Goal: Transaction & Acquisition: Purchase product/service

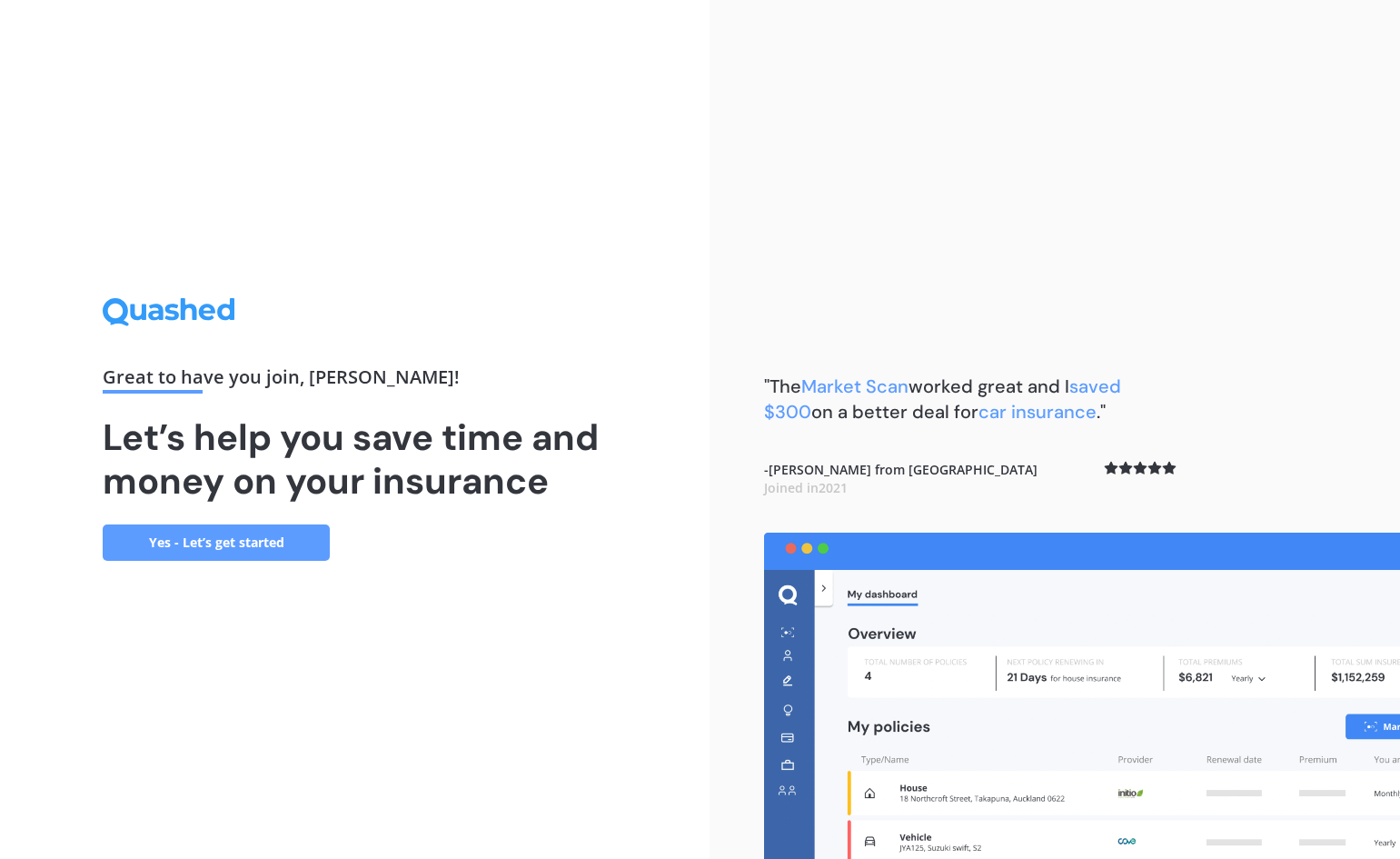
click at [286, 550] on link "Yes - Let’s get started" at bounding box center [217, 543] width 227 height 36
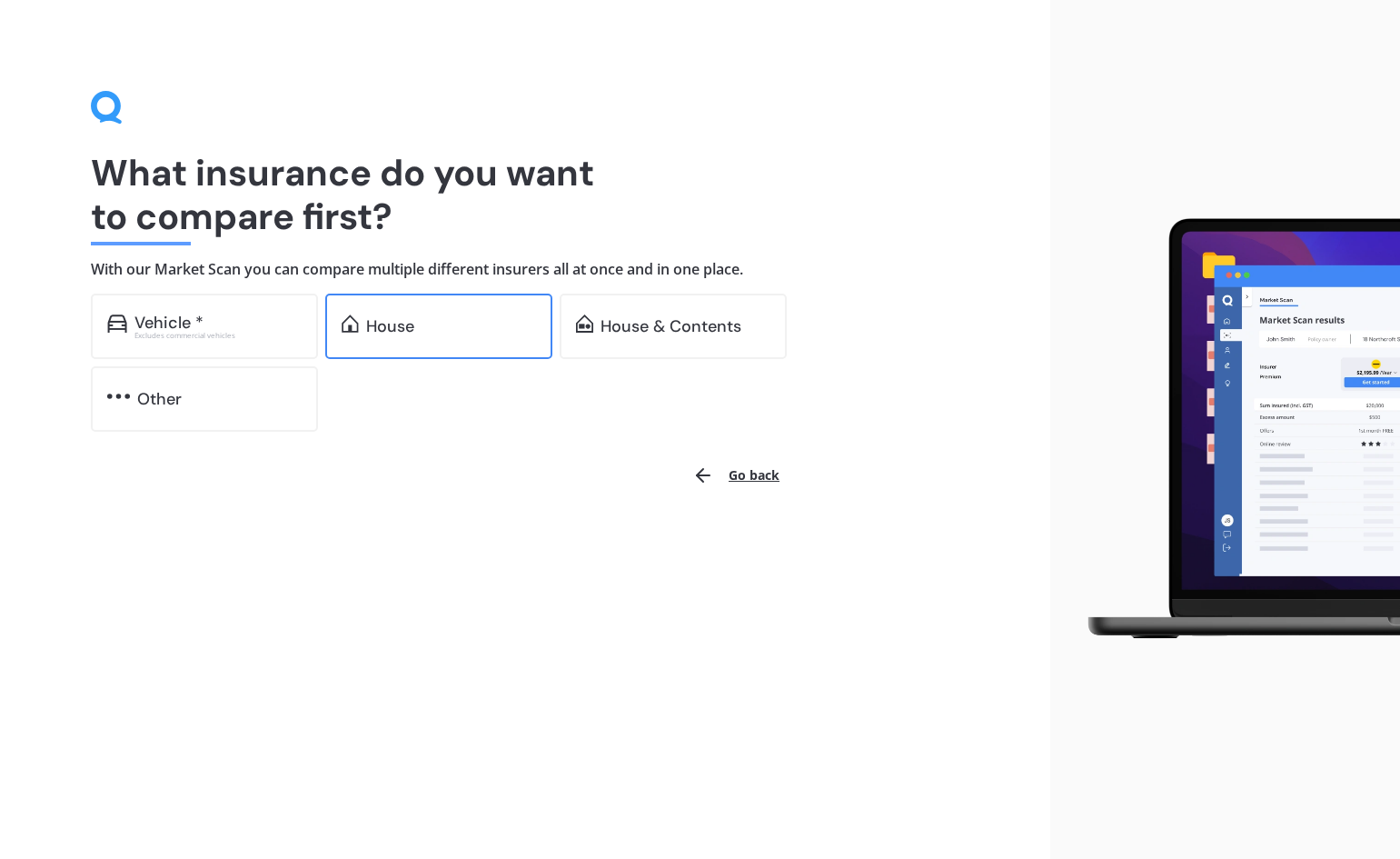
click at [435, 332] on div "House" at bounding box center [451, 326] width 170 height 18
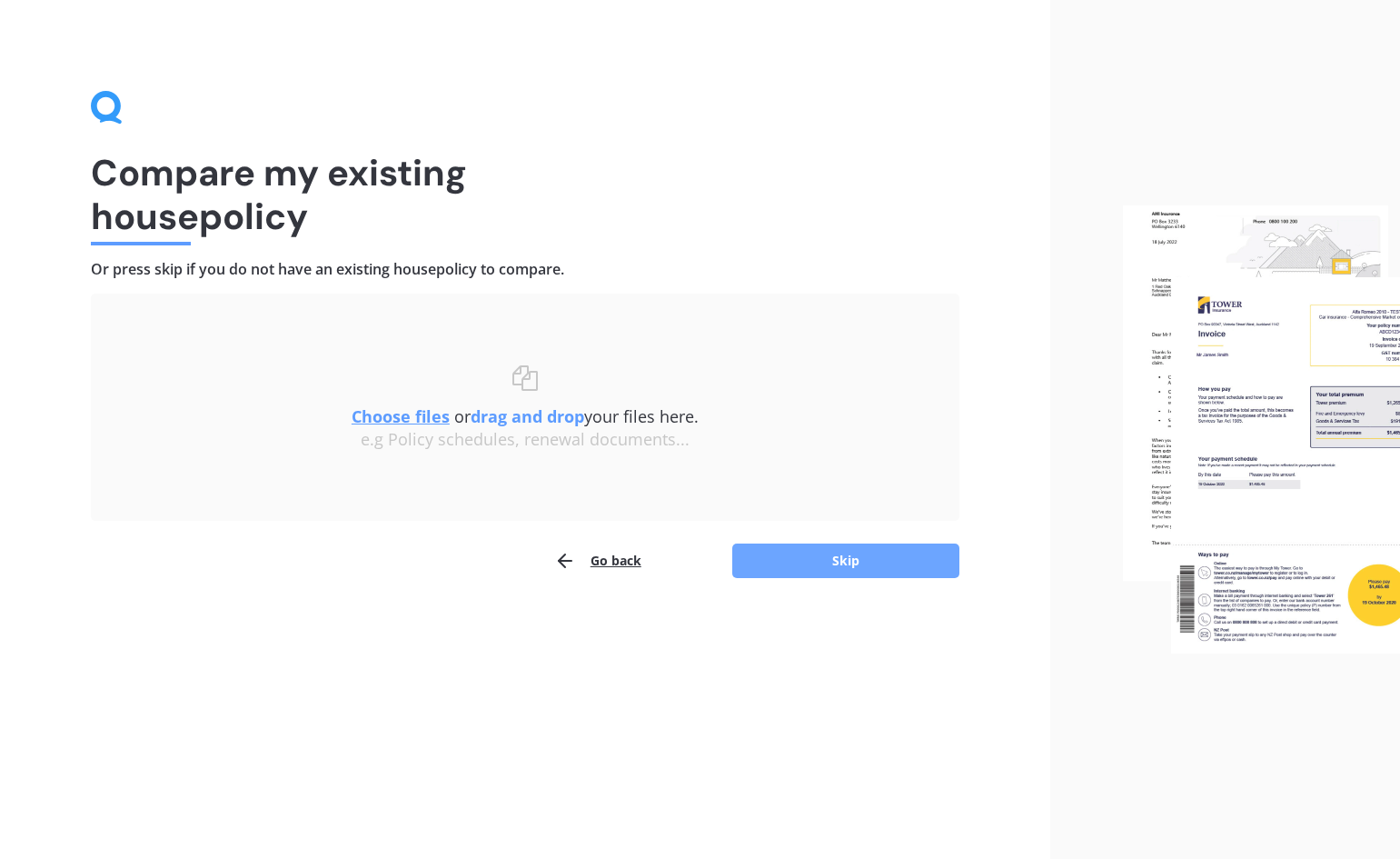
click at [813, 569] on button "Skip" at bounding box center [846, 561] width 227 height 34
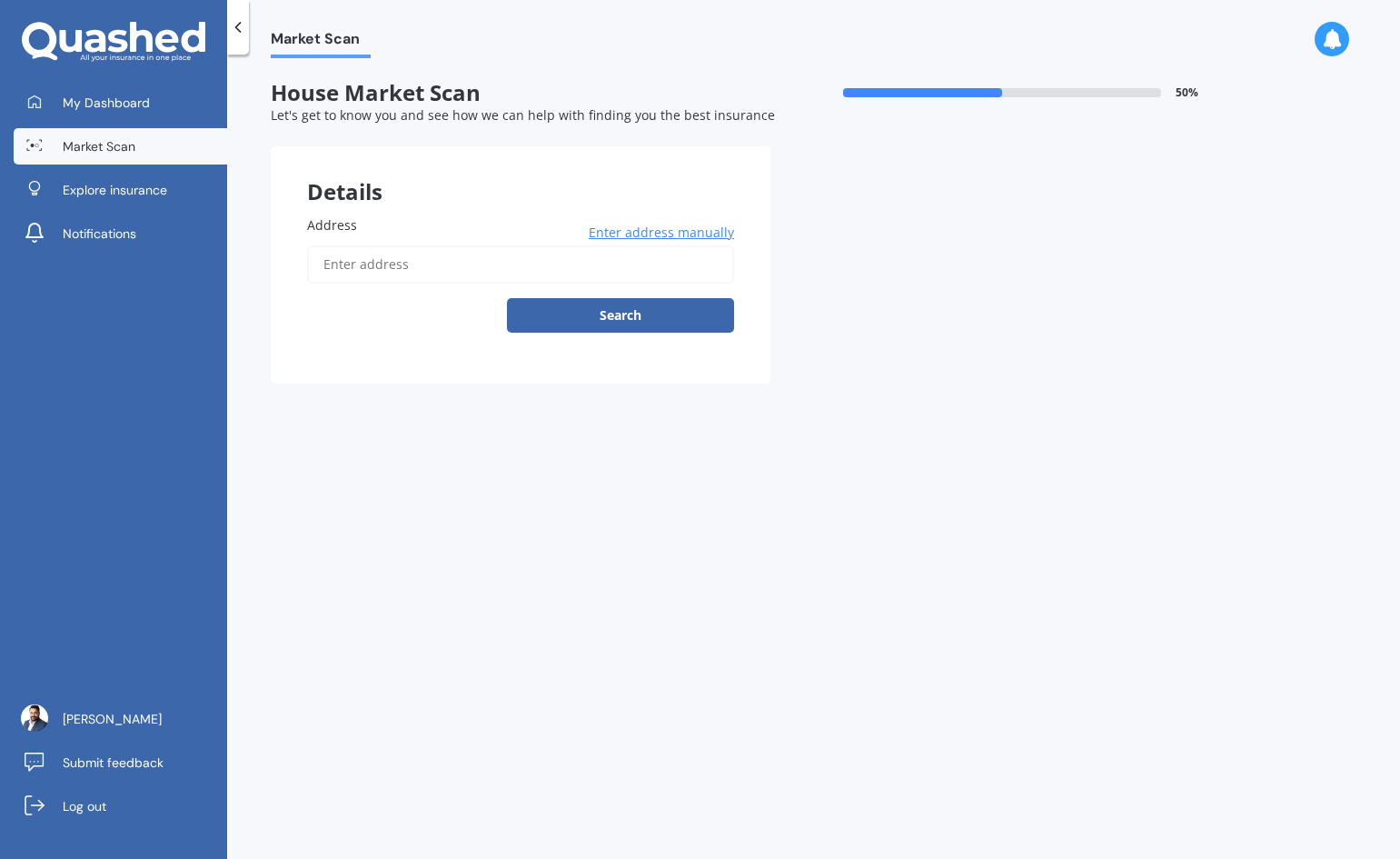
click at [430, 271] on input "Address" at bounding box center [520, 265] width 427 height 38
click at [587, 318] on button "Search" at bounding box center [621, 315] width 227 height 34
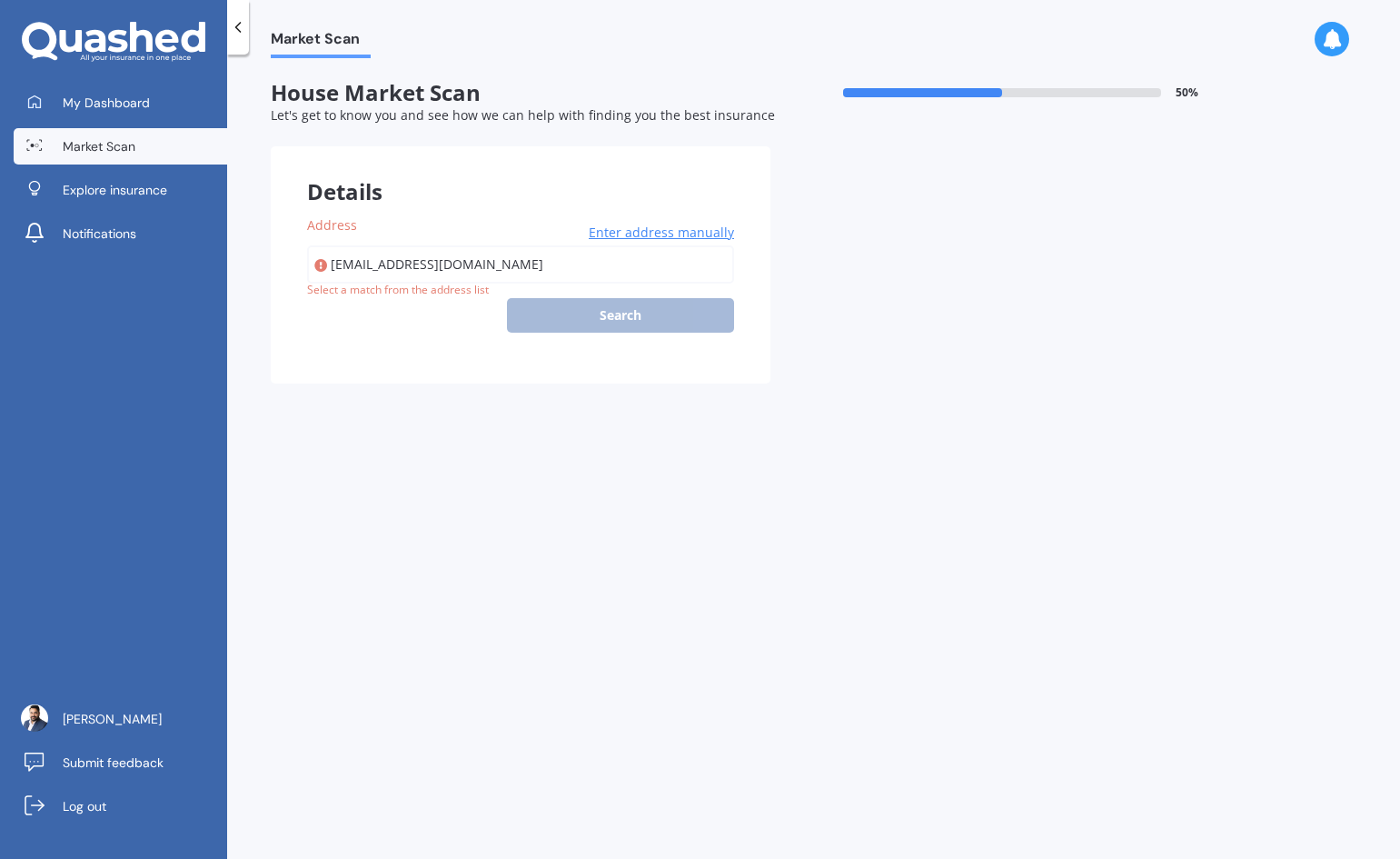
click at [570, 264] on input "[EMAIL_ADDRESS][DOMAIN_NAME]" at bounding box center [520, 265] width 427 height 38
type input "s"
click at [673, 226] on span "Enter address manually" at bounding box center [662, 232] width 145 height 18
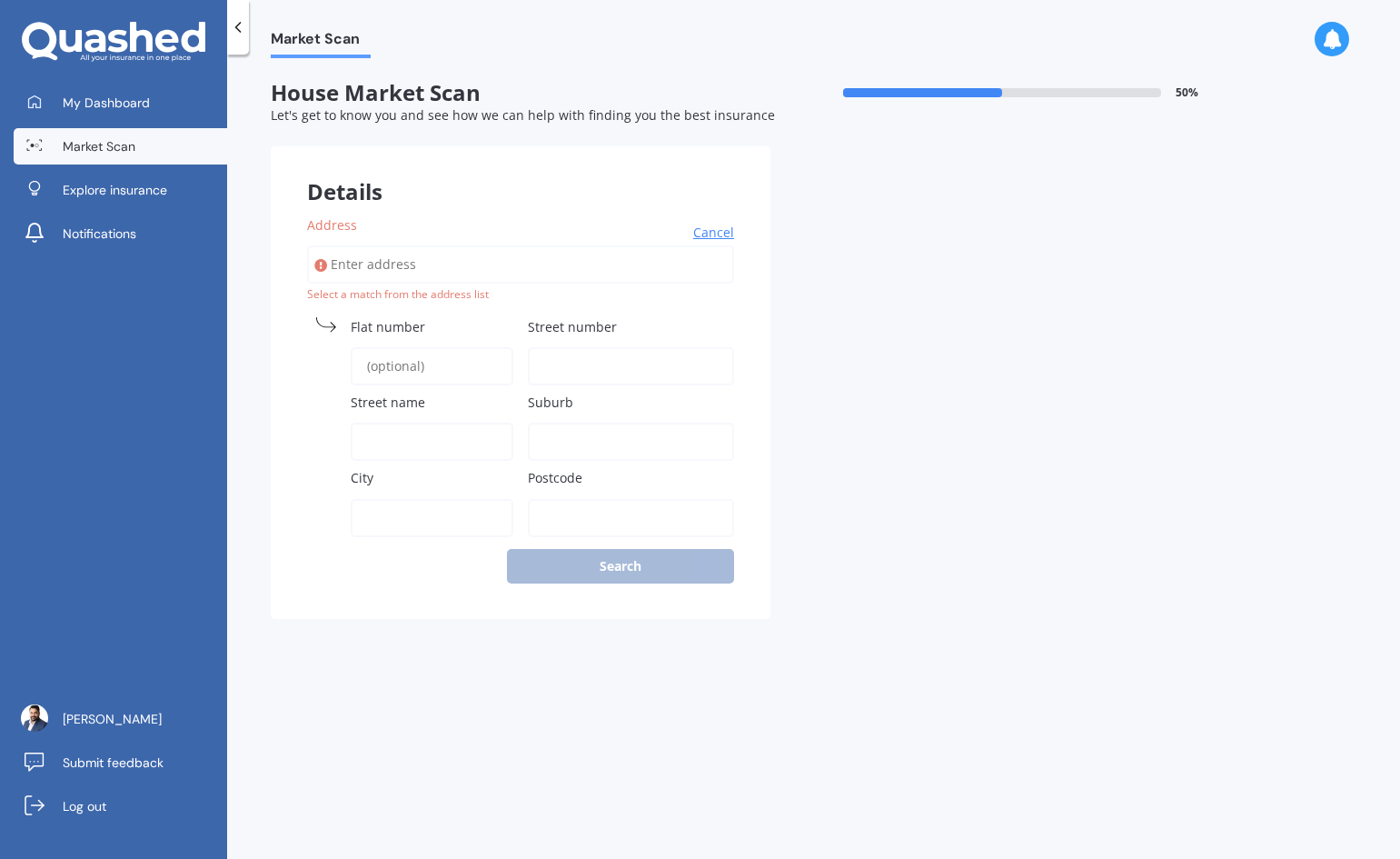
click at [541, 282] on input "Address" at bounding box center [520, 265] width 427 height 38
type input "[STREET_ADDRESS][PERSON_NAME]"
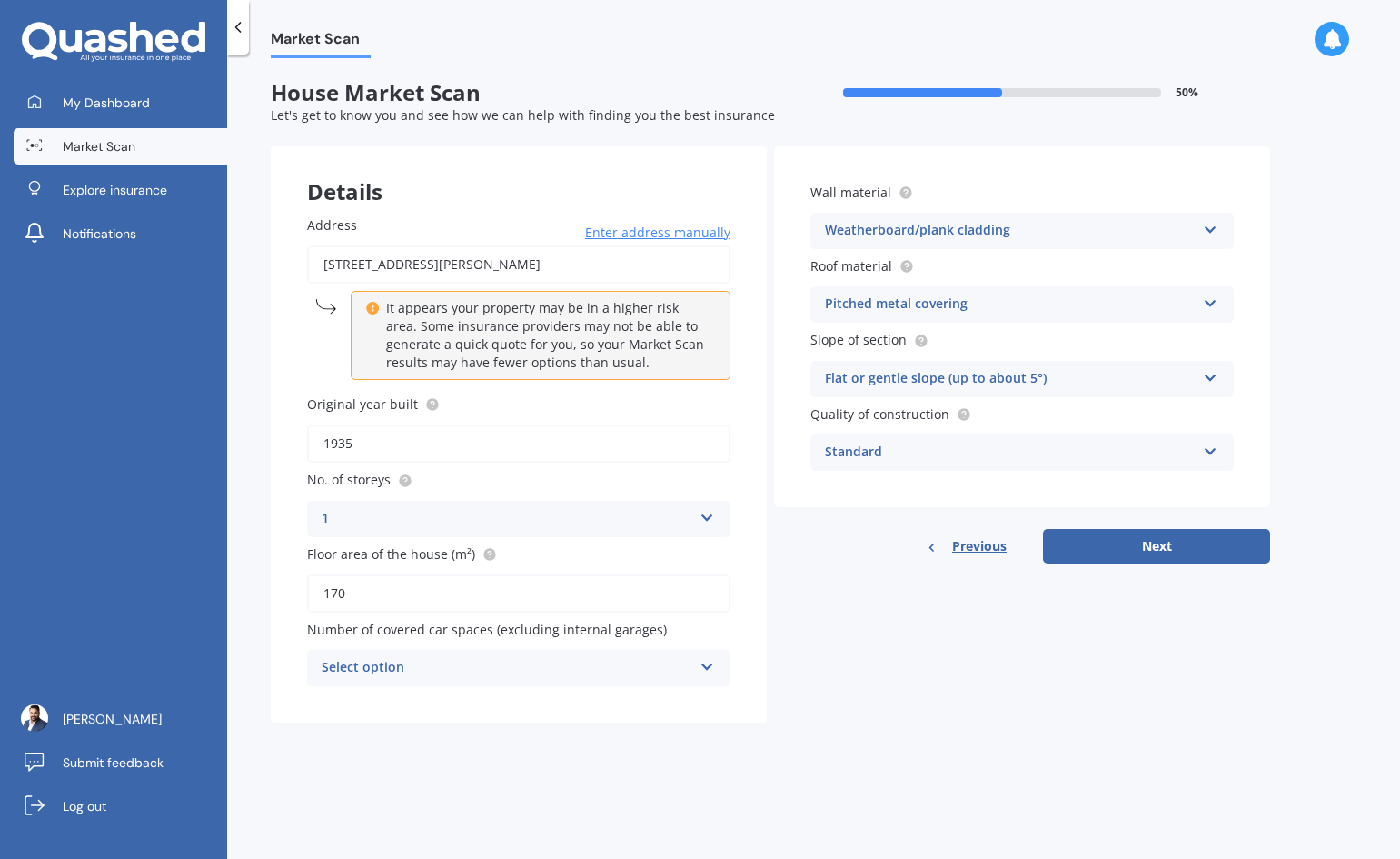
click at [507, 444] on input "1935" at bounding box center [519, 443] width 423 height 38
type input "1"
type input "2025"
click at [433, 516] on div "1" at bounding box center [507, 519] width 371 height 22
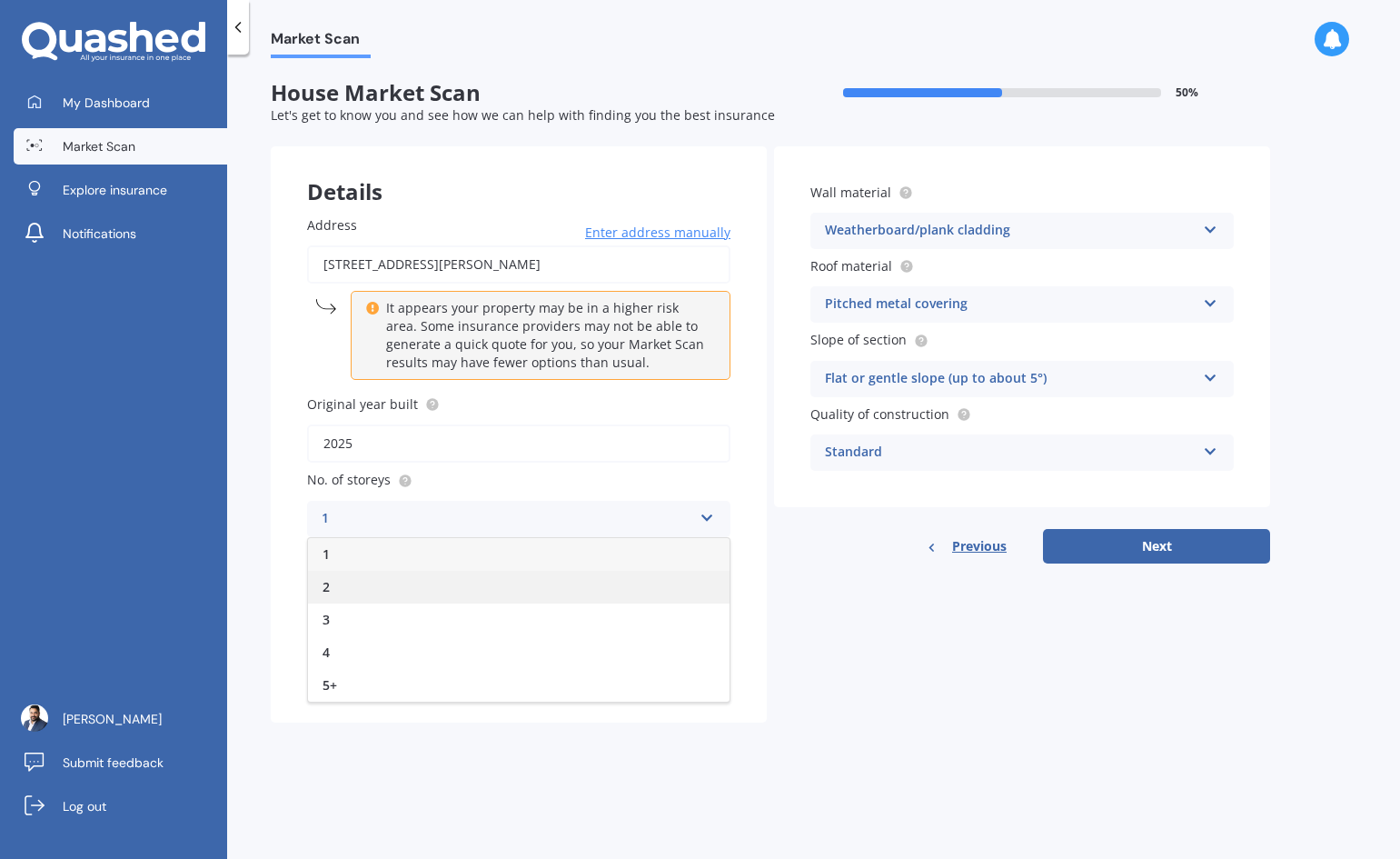
click at [351, 587] on div "2" at bounding box center [519, 588] width 421 height 32
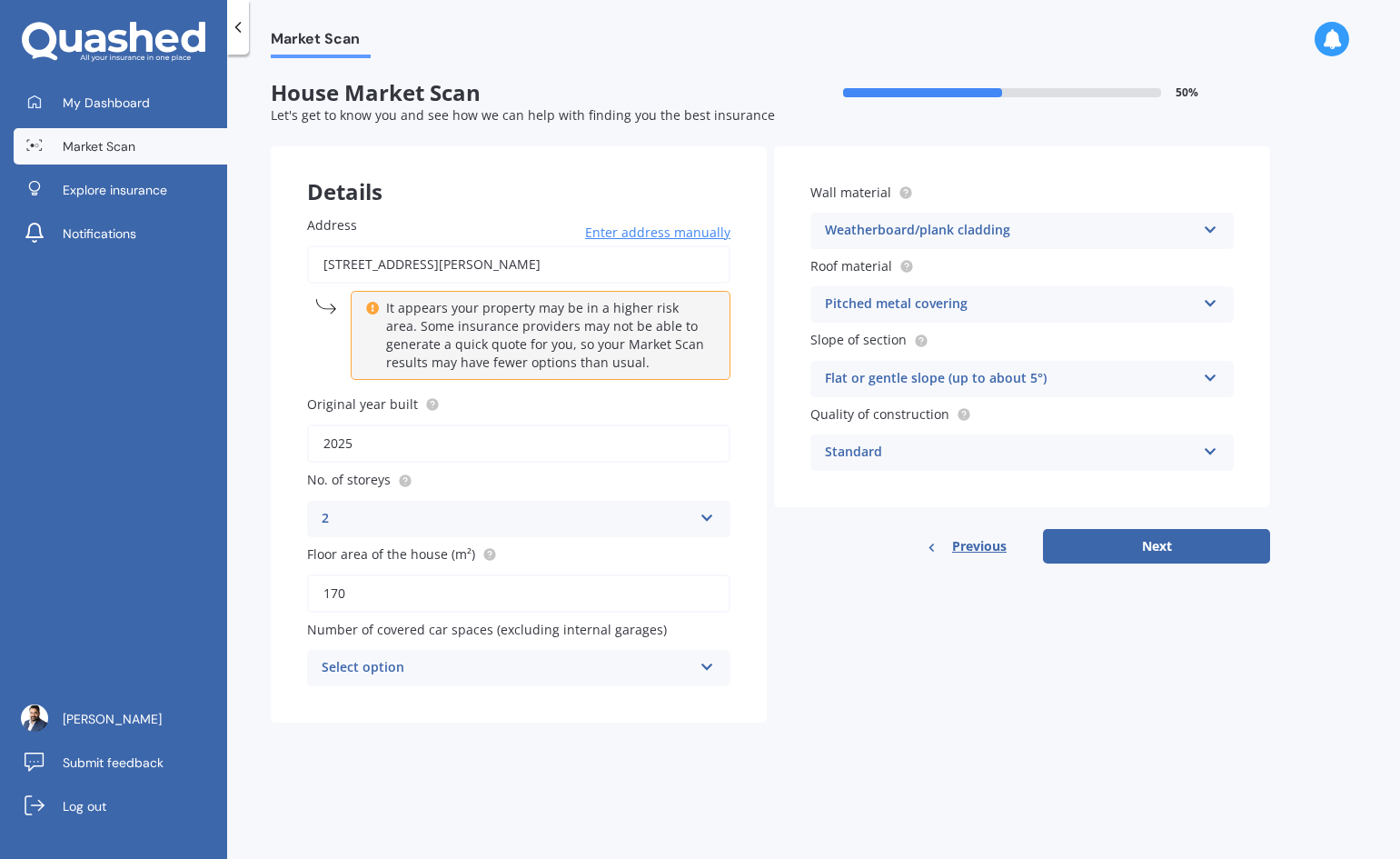
click at [367, 601] on input "170" at bounding box center [519, 593] width 423 height 38
type input "1"
type input "80"
click at [494, 673] on div "Select option" at bounding box center [507, 668] width 371 height 22
click at [465, 476] on div "0" at bounding box center [519, 469] width 421 height 32
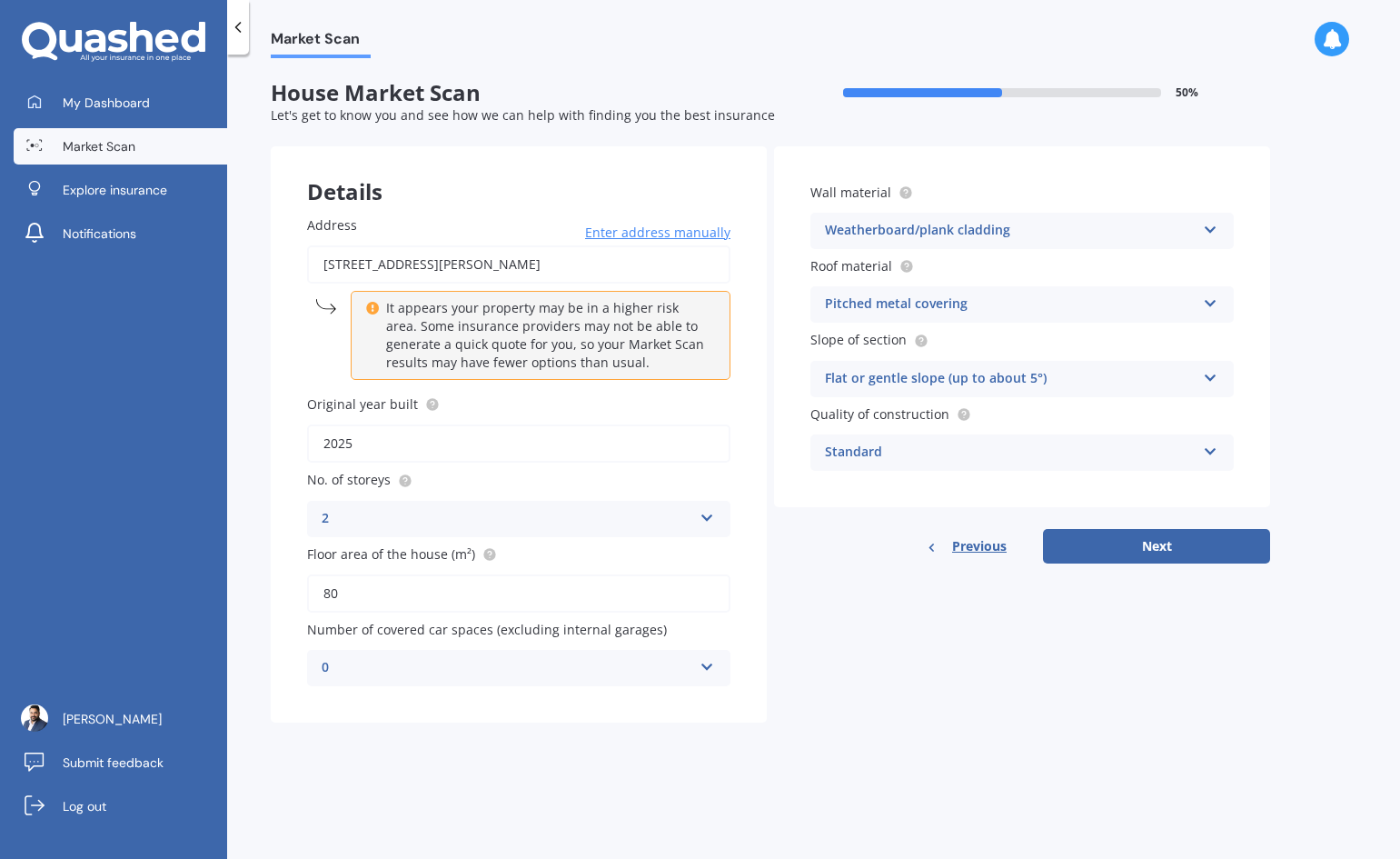
click at [875, 702] on div "Details Address [STREET_ADDRESS][PERSON_NAME] Enter address manually It appears…" at bounding box center [771, 434] width 1000 height 576
click at [1094, 554] on button "Next" at bounding box center [1156, 547] width 227 height 34
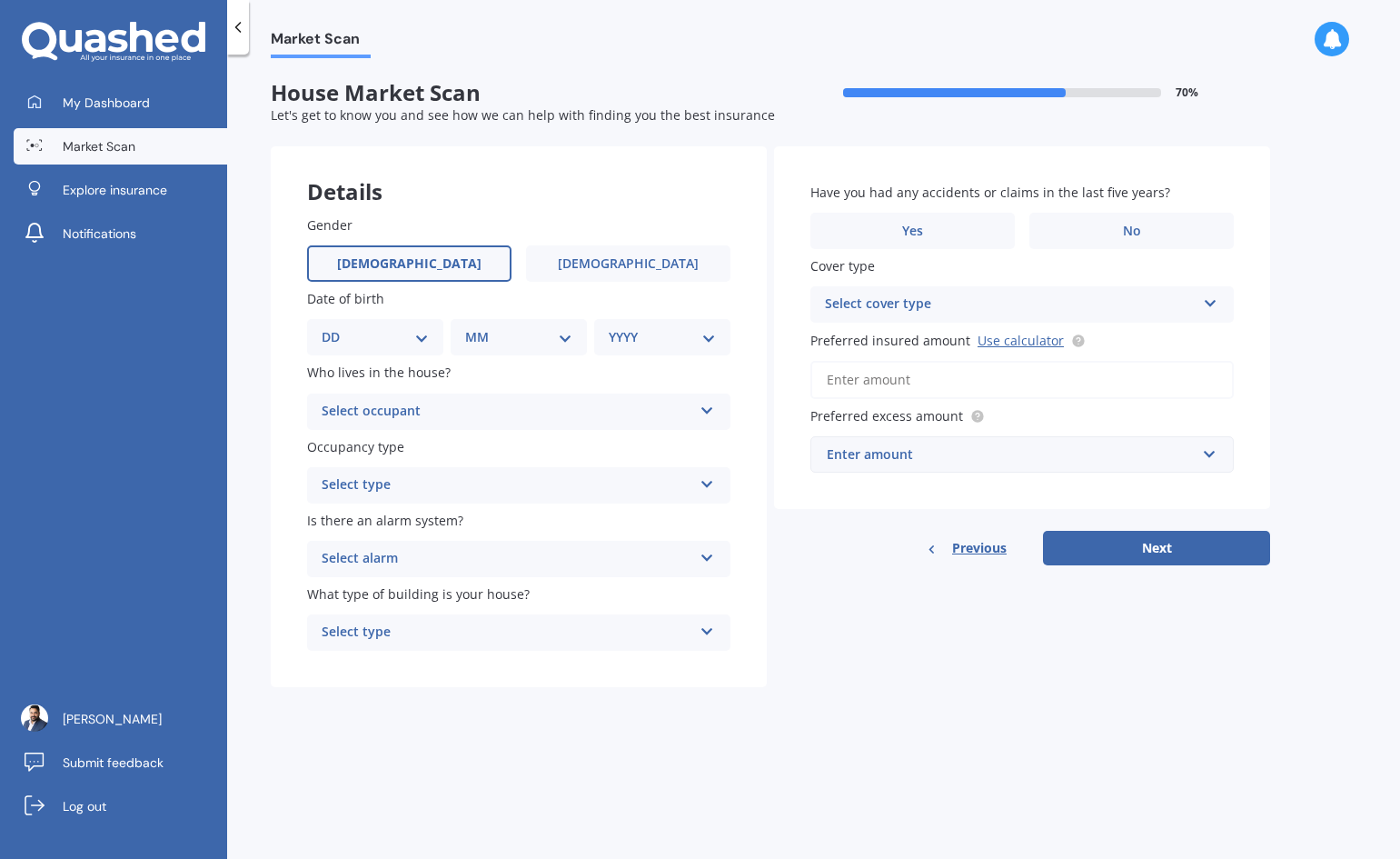
click at [437, 268] on label "[DEMOGRAPHIC_DATA]" at bounding box center [410, 264] width 204 height 36
click at [0, 0] on input "[DEMOGRAPHIC_DATA]" at bounding box center [0, 0] width 0 height 0
click at [415, 334] on select "DD 01 02 03 04 05 06 07 08 09 10 11 12 13 14 15 16 17 18 19 20 21 22 23 24 25 2…" at bounding box center [375, 337] width 107 height 20
select select "12"
click at [336, 328] on select "DD 01 02 03 04 05 06 07 08 09 10 11 12 13 14 15 16 17 18 19 20 21 22 23 24 25 2…" at bounding box center [375, 337] width 107 height 20
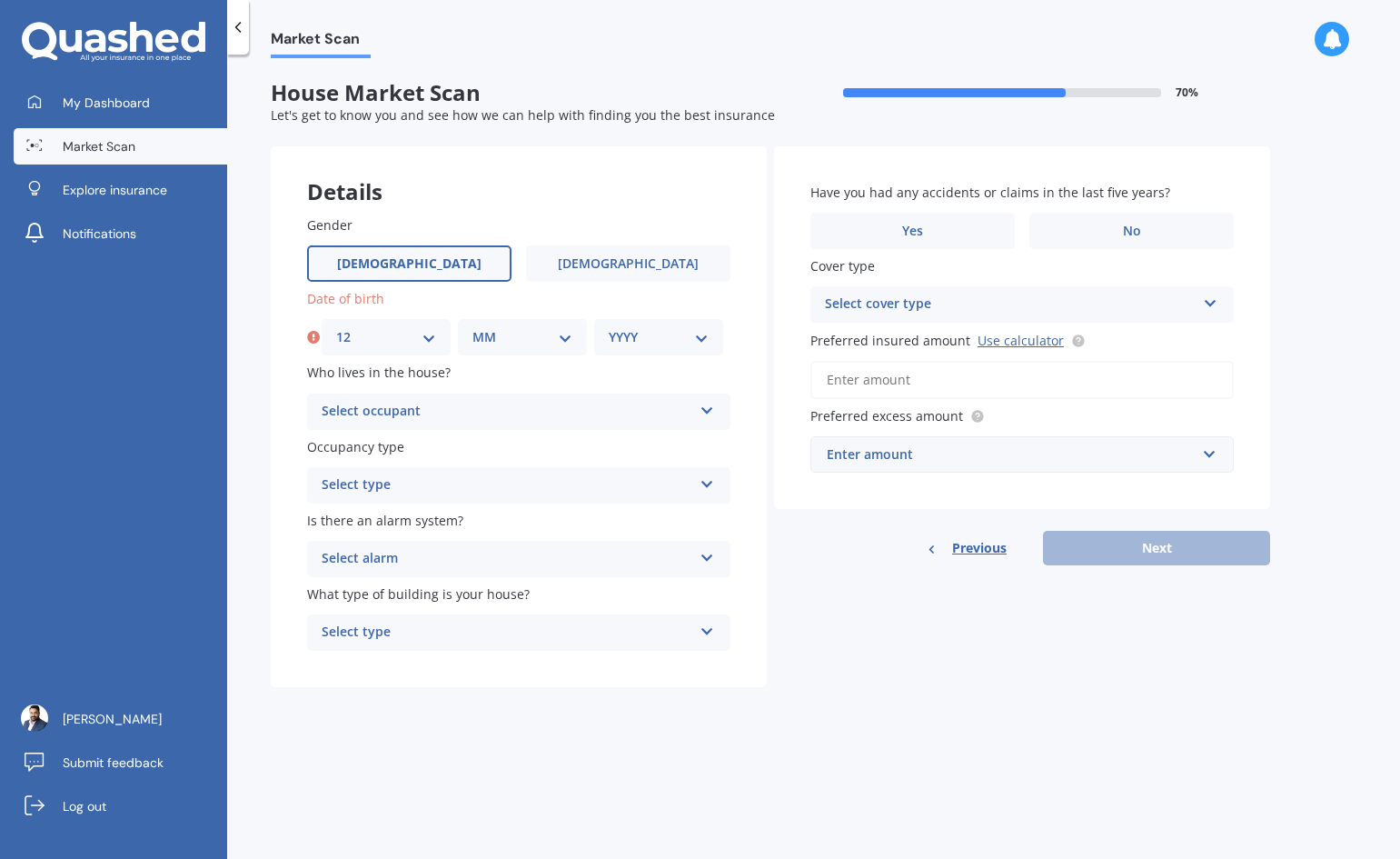
click at [499, 339] on select "MM 01 02 03 04 05 06 07 08 09 10 11 12" at bounding box center [522, 337] width 100 height 20
select select "08"
click at [473, 328] on select "MM 01 02 03 04 05 06 07 08 09 10 11 12" at bounding box center [522, 337] width 100 height 20
click at [655, 333] on select "YYYY 2009 2008 2007 2006 2005 2004 2003 2002 2001 2000 1999 1998 1997 1996 1995…" at bounding box center [658, 337] width 100 height 20
select select "1990"
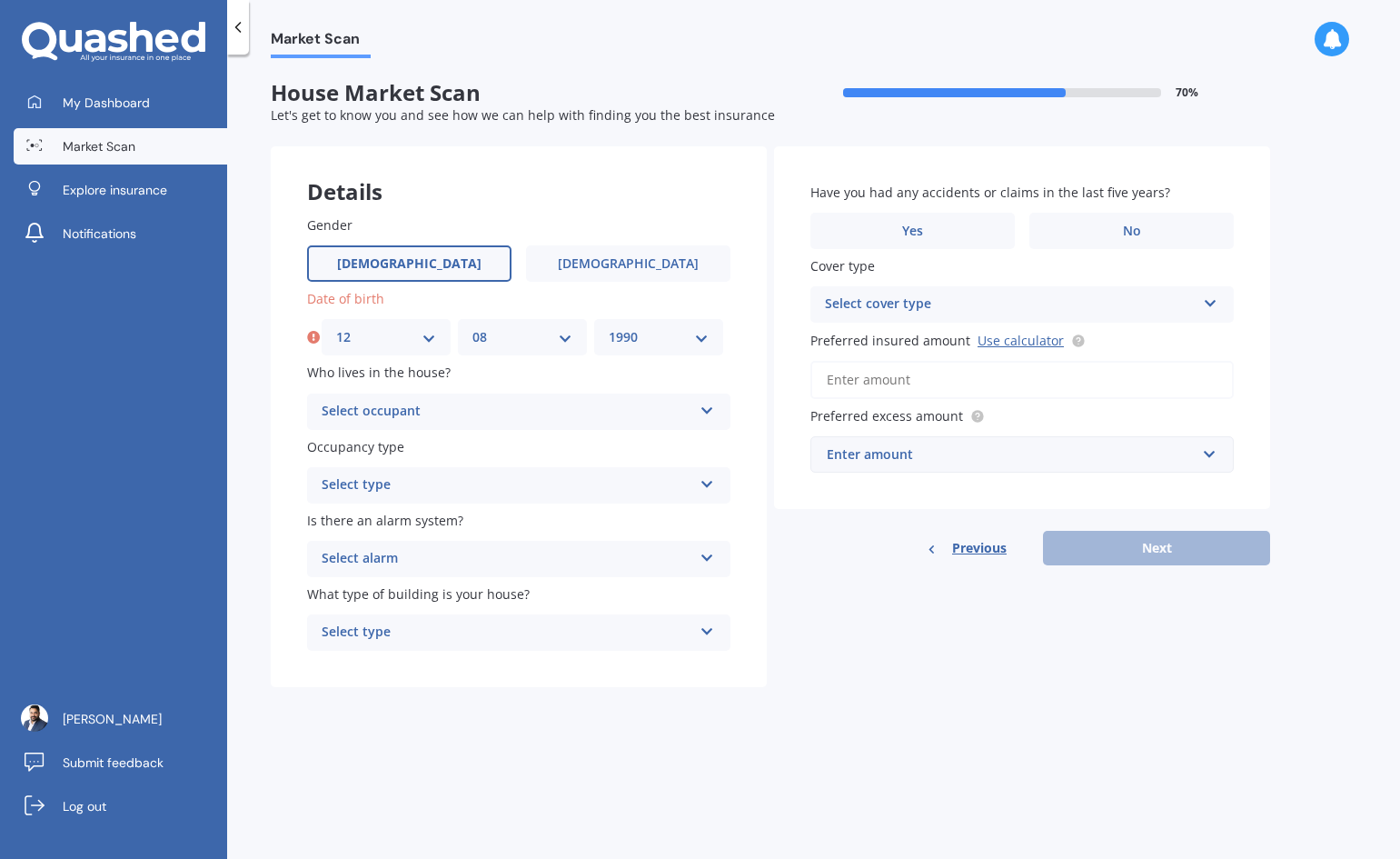
click at [608, 328] on select "YYYY 2009 2008 2007 2006 2005 2004 2003 2002 2001 2000 1999 1998 1997 1996 1995…" at bounding box center [658, 337] width 100 height 20
click at [452, 419] on div "Select occupant" at bounding box center [507, 412] width 371 height 22
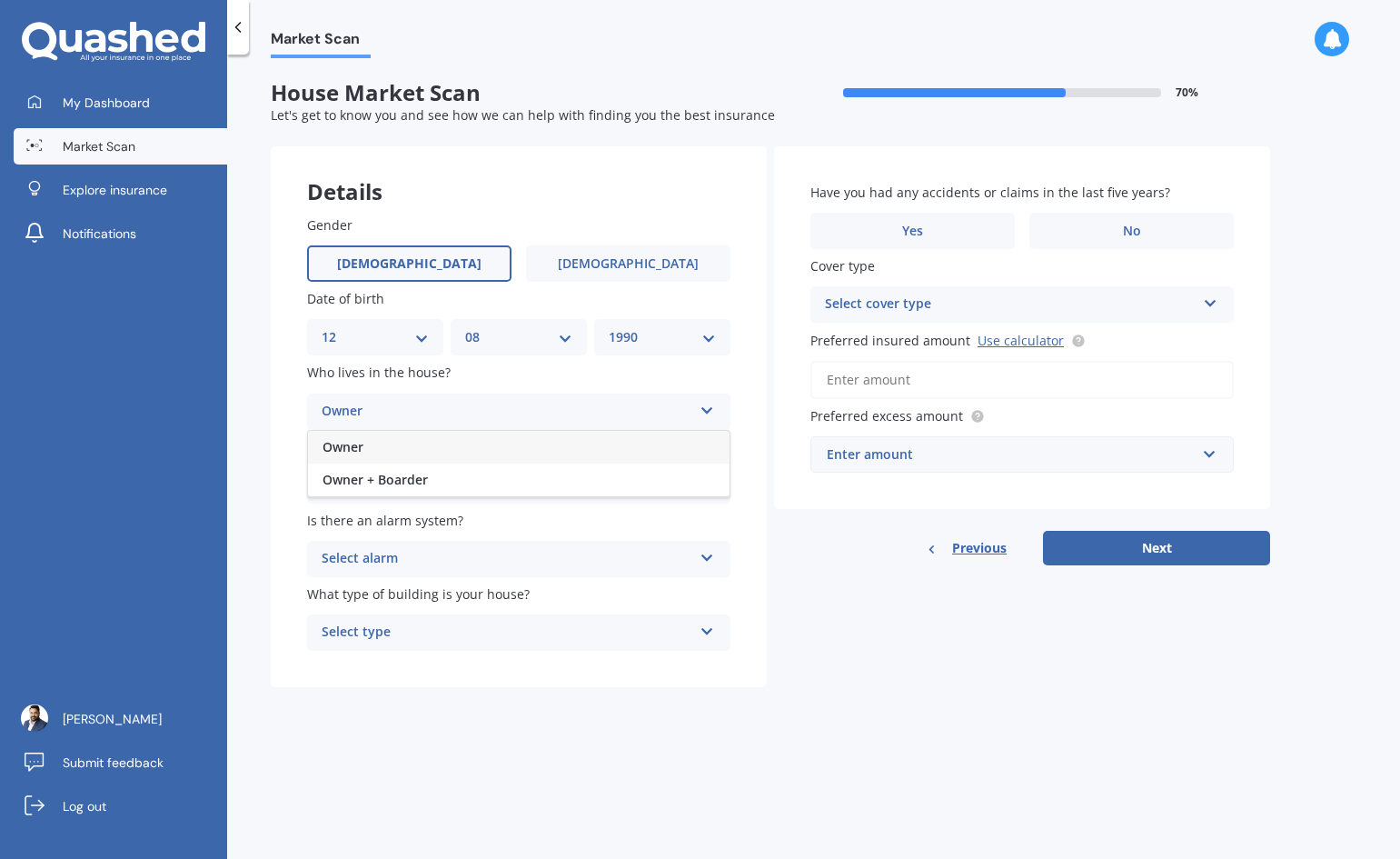
click at [405, 440] on div "Owner" at bounding box center [519, 447] width 421 height 32
click at [392, 490] on div "Select type" at bounding box center [507, 485] width 371 height 22
click at [381, 517] on span "Permanent" at bounding box center [357, 521] width 69 height 17
click at [376, 556] on div "Select alarm" at bounding box center [507, 559] width 371 height 22
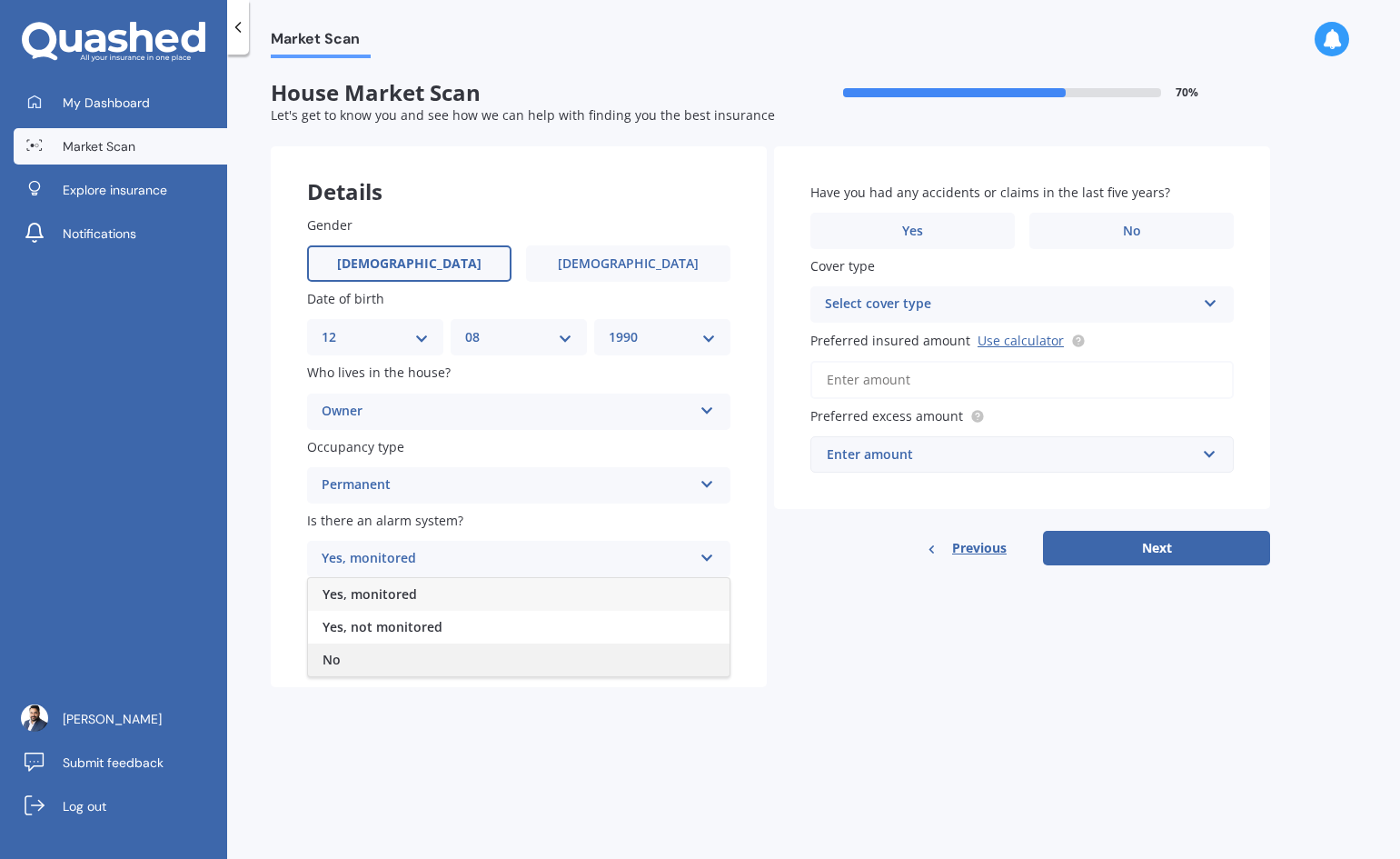
click at [343, 648] on div "No" at bounding box center [519, 660] width 421 height 32
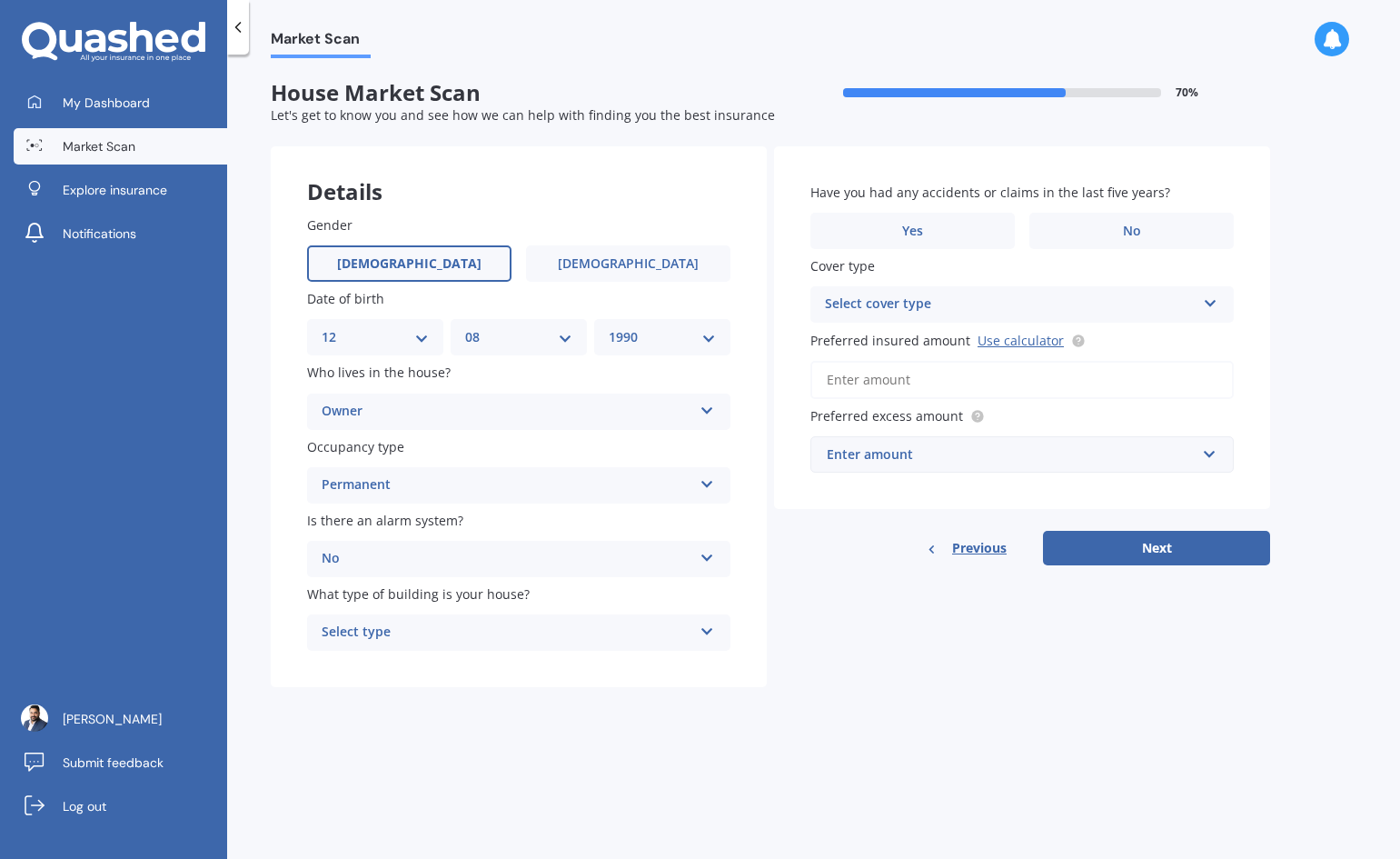
click at [358, 633] on div "Select type" at bounding box center [507, 633] width 371 height 22
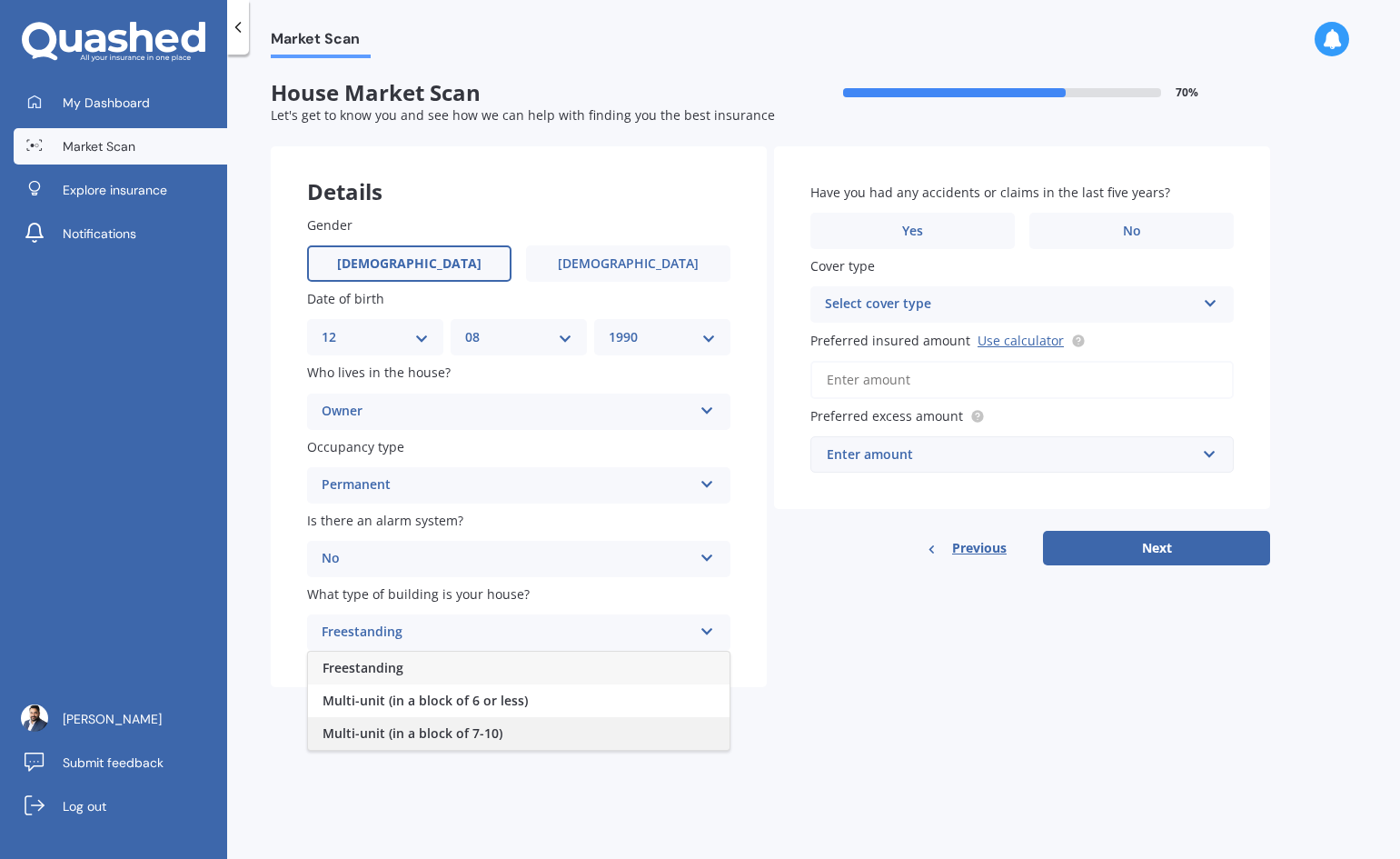
click at [360, 728] on span "Multi-unit (in a block of 7-10)" at bounding box center [413, 733] width 180 height 17
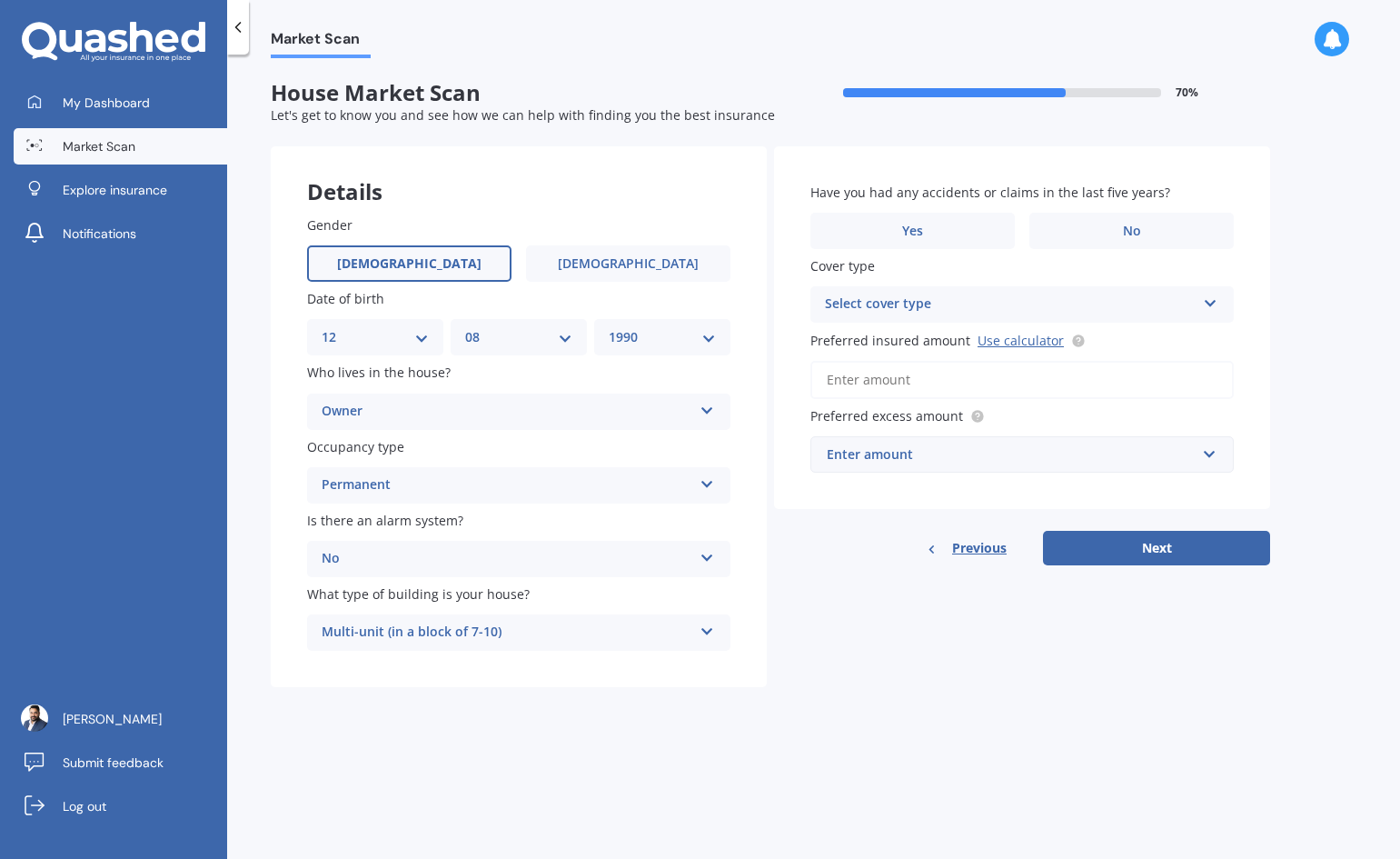
click at [360, 728] on div "Market Scan House Market Scan 70 % Let's get to know you and see how we can hel…" at bounding box center [814, 461] width 1173 height 805
click at [1125, 217] on label "No" at bounding box center [1132, 231] width 204 height 36
click at [0, 0] on input "No" at bounding box center [0, 0] width 0 height 0
click at [988, 306] on div "Select cover type" at bounding box center [1010, 304] width 371 height 22
click at [962, 302] on div "High" at bounding box center [1010, 304] width 371 height 22
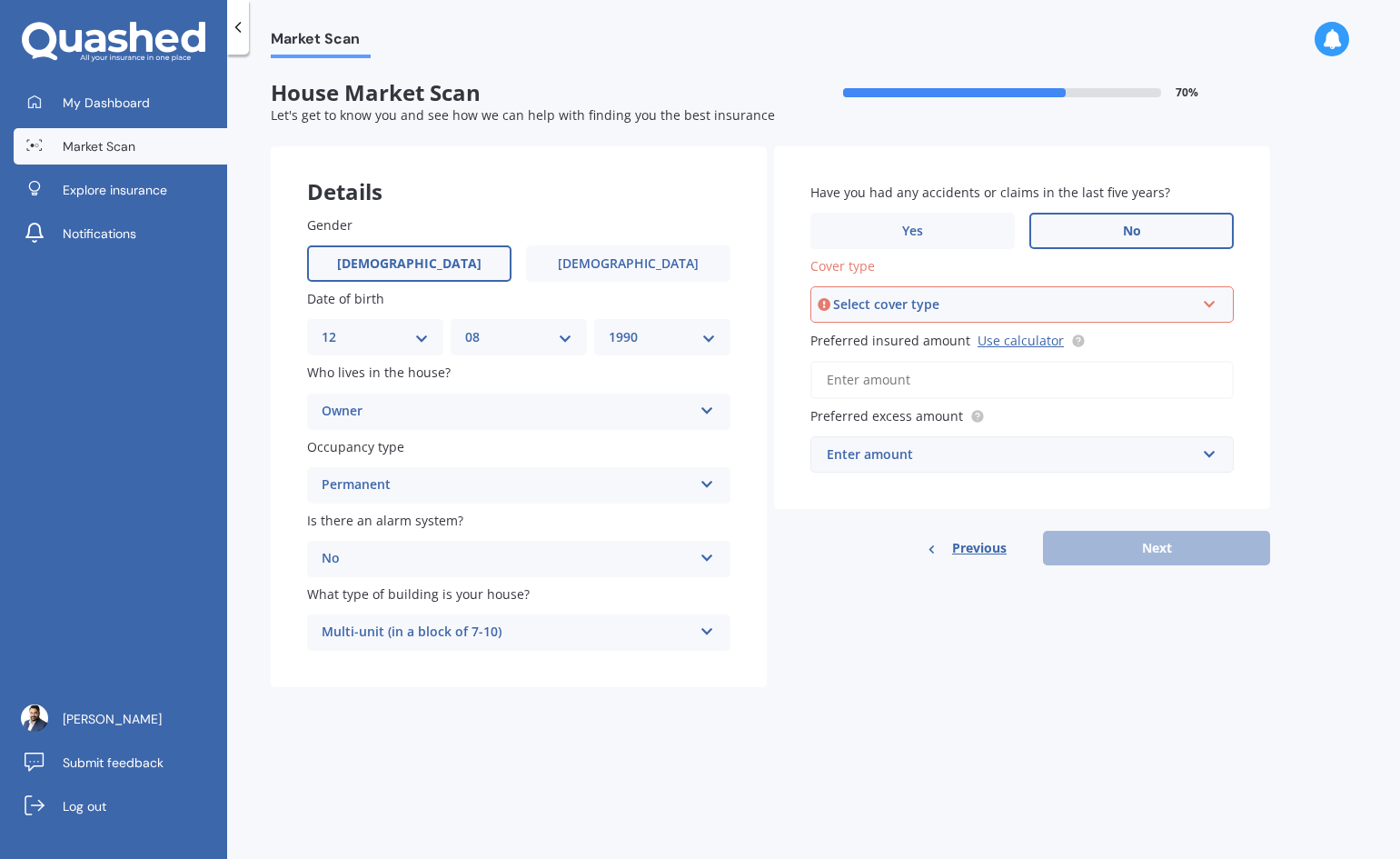
click at [962, 302] on div "Select cover type" at bounding box center [1013, 304] width 362 height 20
click at [925, 336] on div "High" at bounding box center [1023, 339] width 420 height 32
click at [1006, 334] on link "Use calculator" at bounding box center [1021, 340] width 86 height 17
click at [936, 449] on div "Enter amount" at bounding box center [1011, 454] width 369 height 20
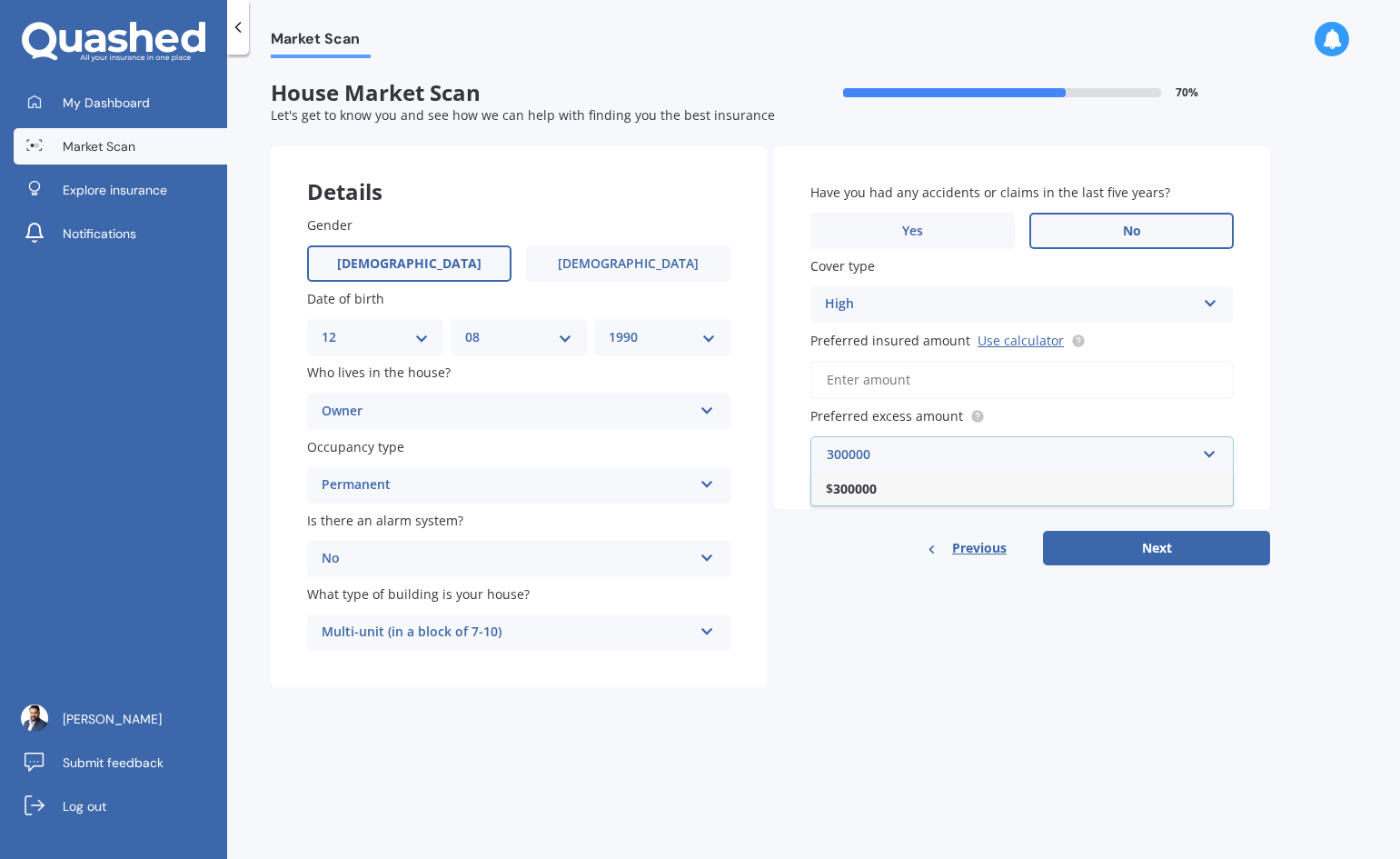
type input "300000"
click at [1086, 655] on div "Details Gender [DEMOGRAPHIC_DATA] [DEMOGRAPHIC_DATA] Date of birth DD 01 02 03 …" at bounding box center [771, 417] width 1000 height 542
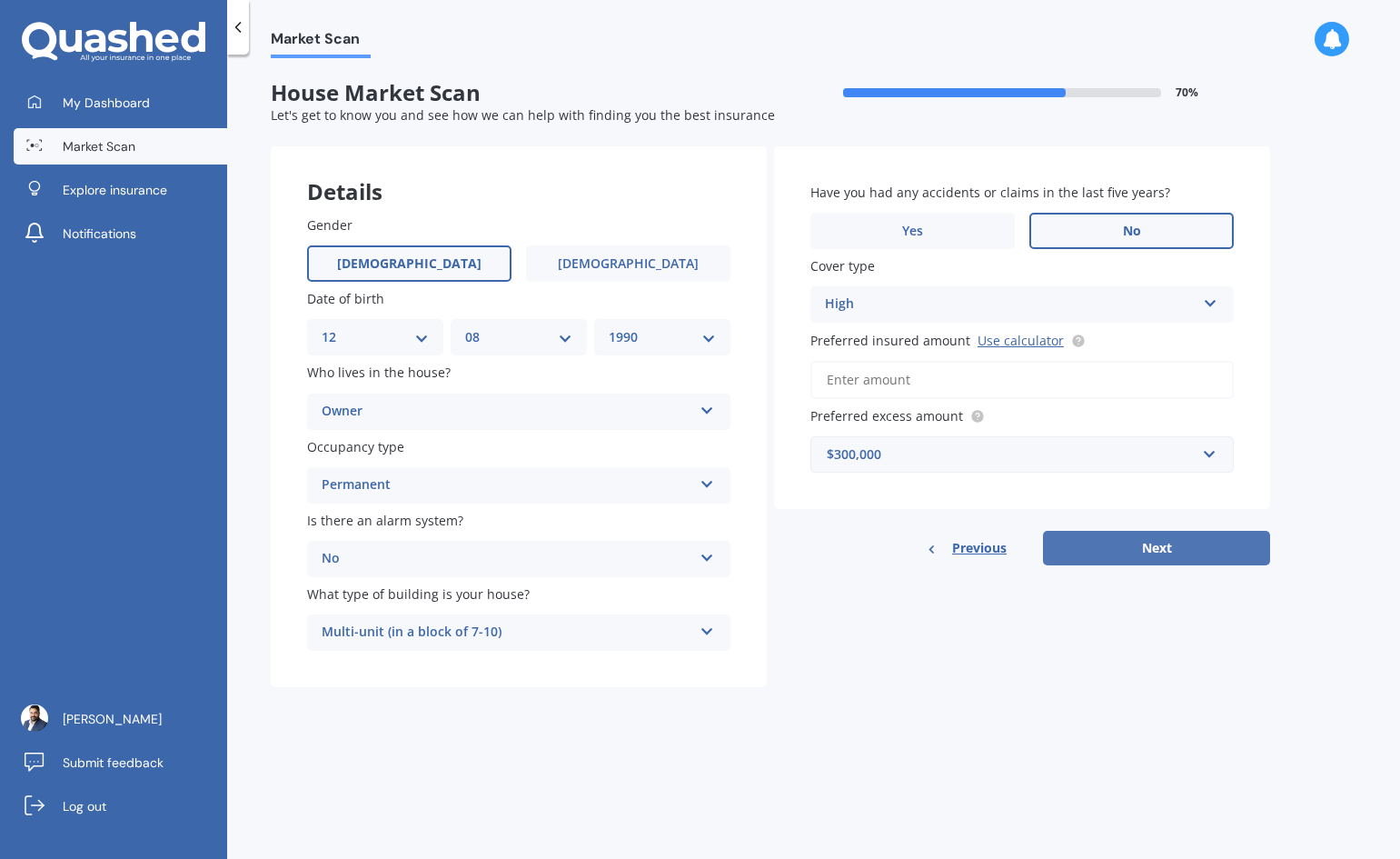
click at [1170, 548] on button "Next" at bounding box center [1156, 548] width 227 height 34
click at [1044, 381] on input "Preferred insured amount Use calculator" at bounding box center [1022, 380] width 423 height 38
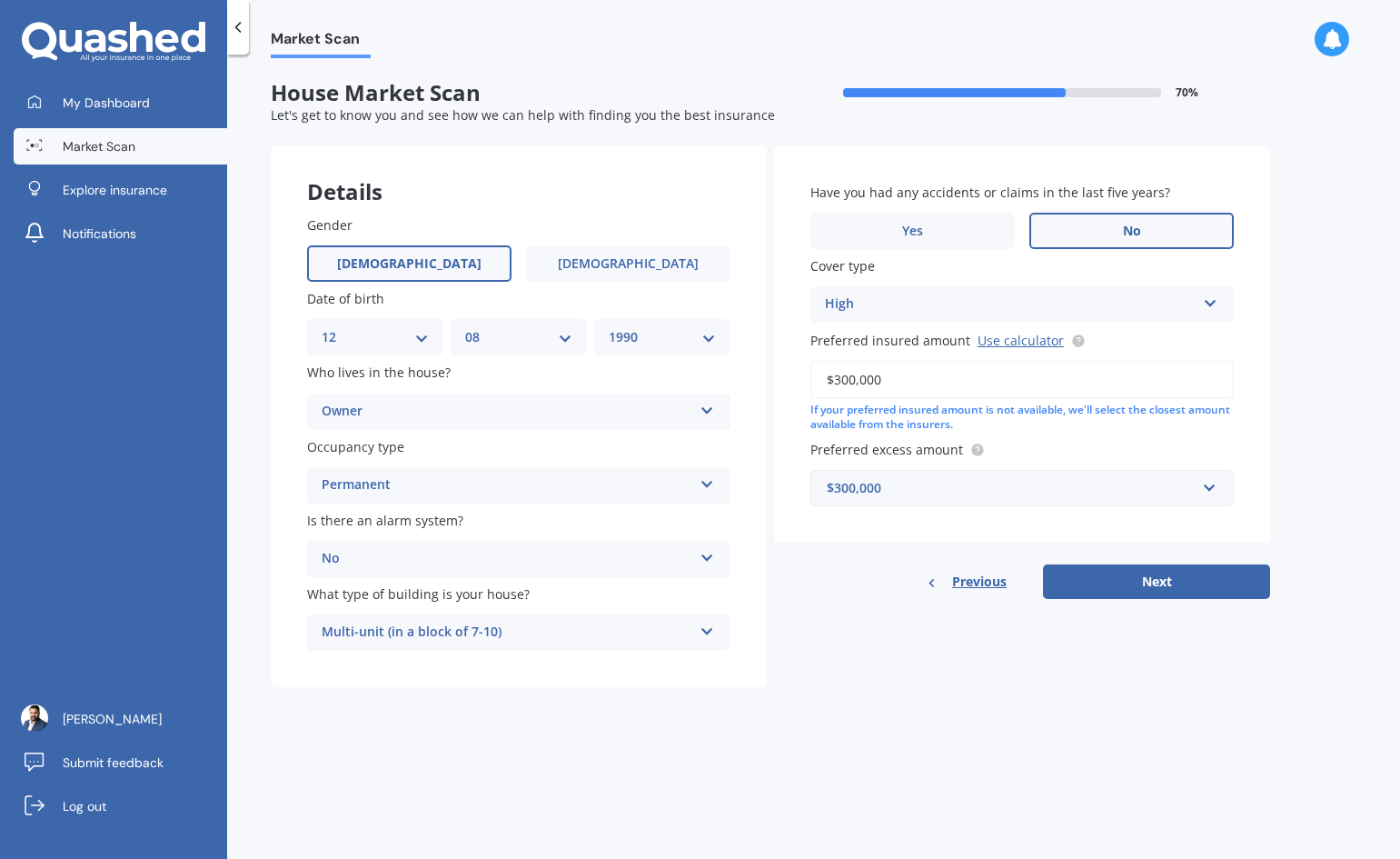
type input "$300,000"
click at [941, 493] on div "$300,000" at bounding box center [1011, 487] width 369 height 20
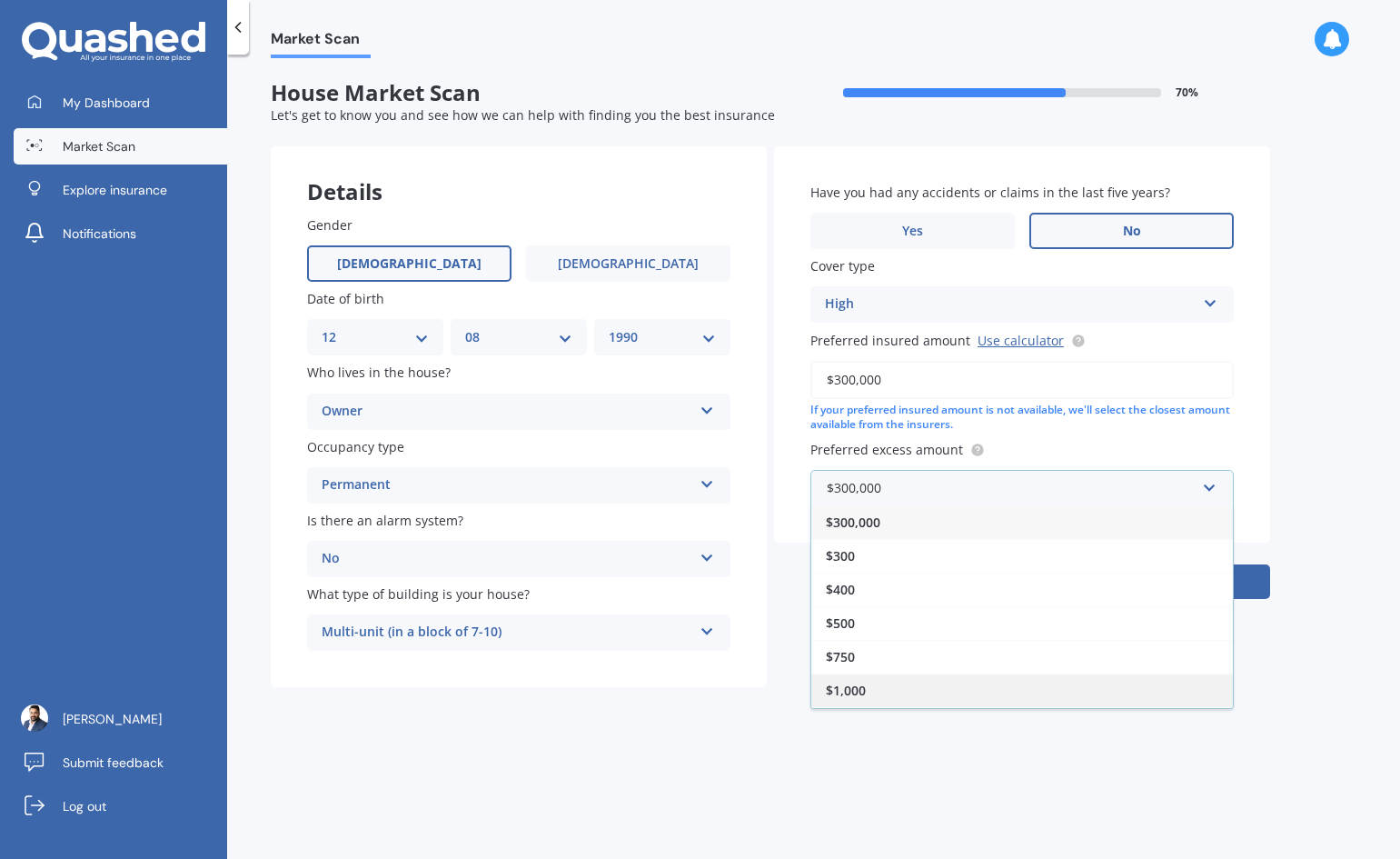
click at [868, 680] on div "$1,000" at bounding box center [1022, 690] width 421 height 33
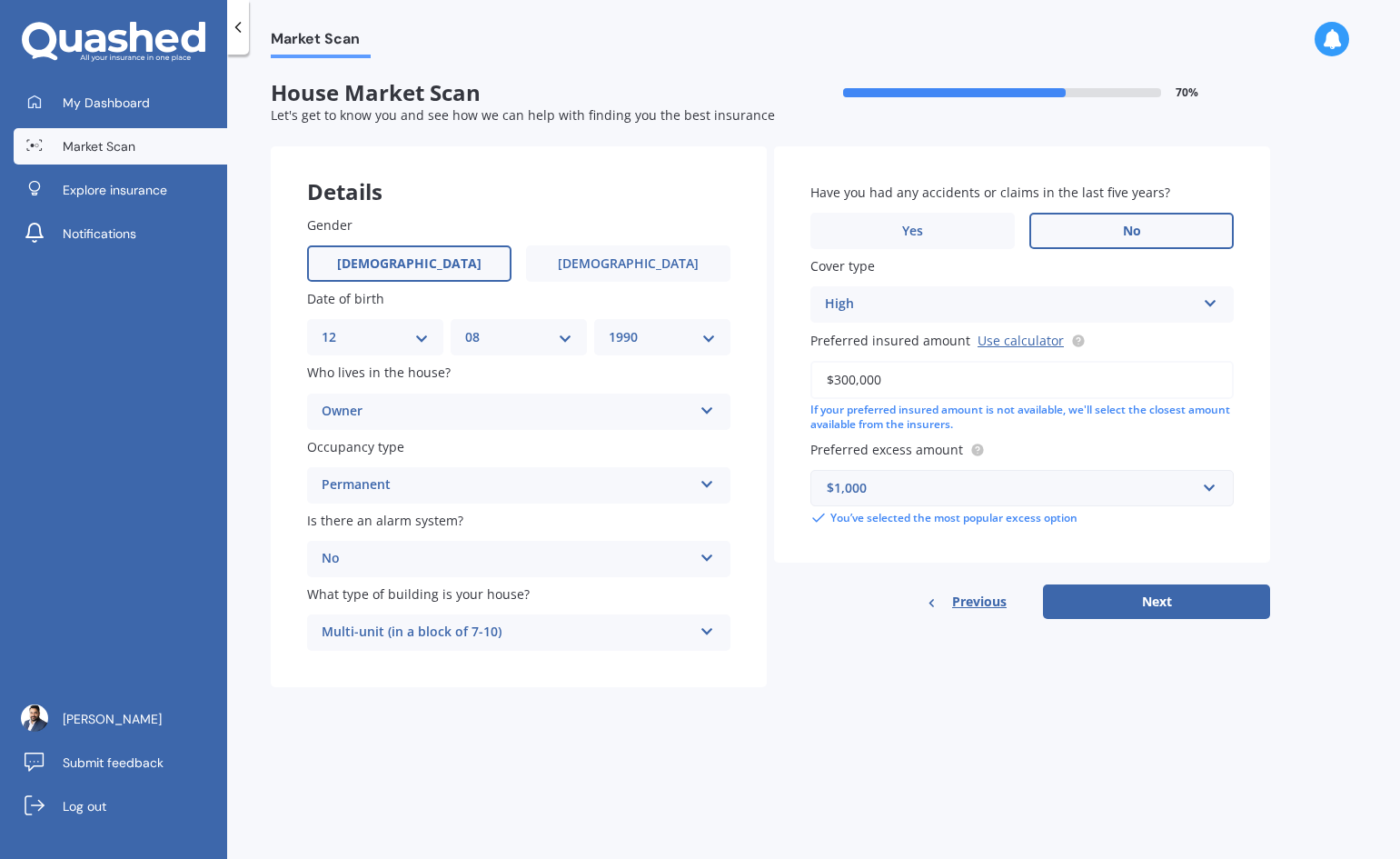
click at [929, 659] on div "Details Gender [DEMOGRAPHIC_DATA] [DEMOGRAPHIC_DATA] Date of birth DD 01 02 03 …" at bounding box center [771, 417] width 1000 height 542
click at [1139, 600] on button "Next" at bounding box center [1156, 602] width 227 height 34
select select "12"
select select "08"
select select "1990"
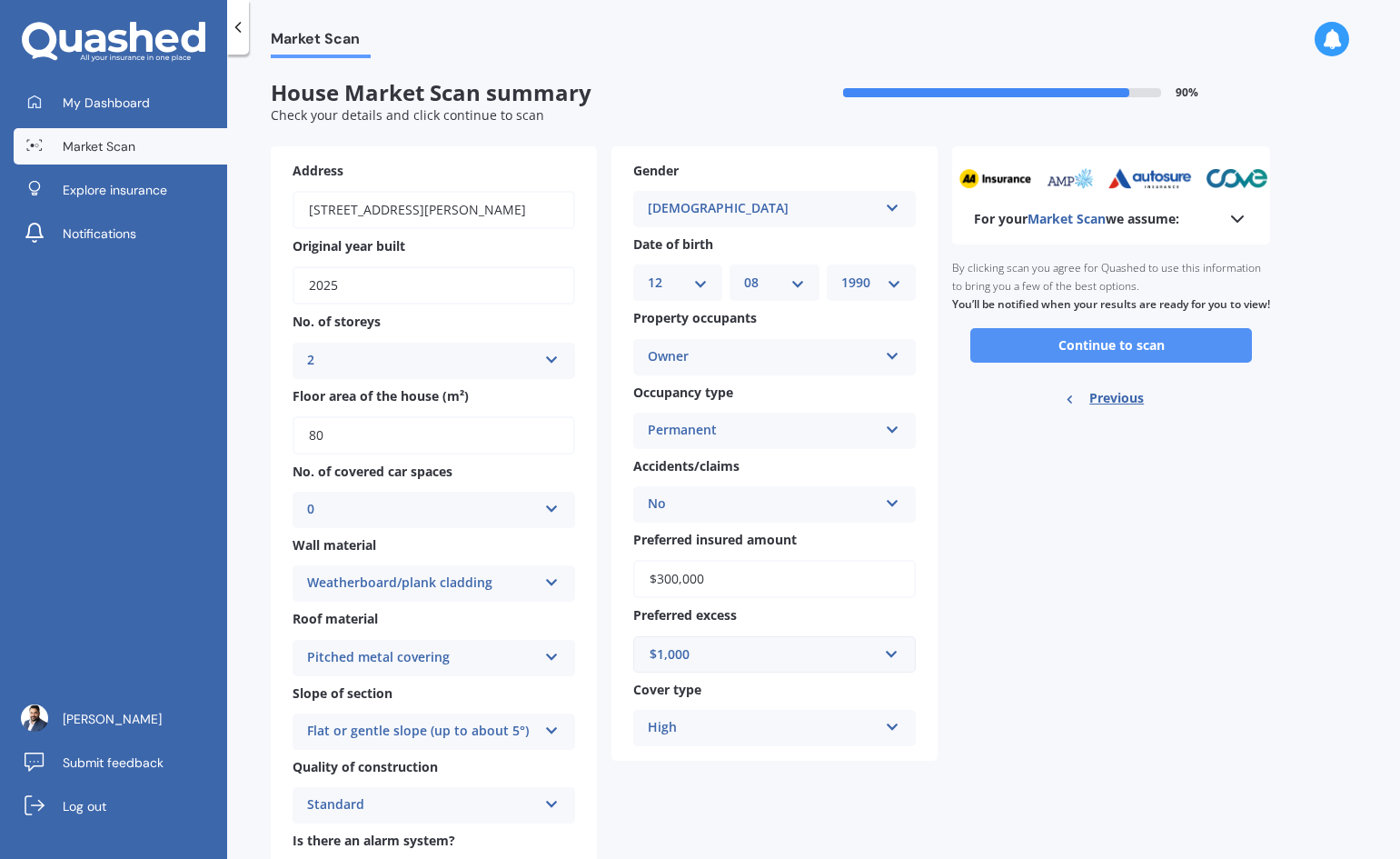
click at [1113, 363] on button "Continue to scan" at bounding box center [1111, 345] width 282 height 34
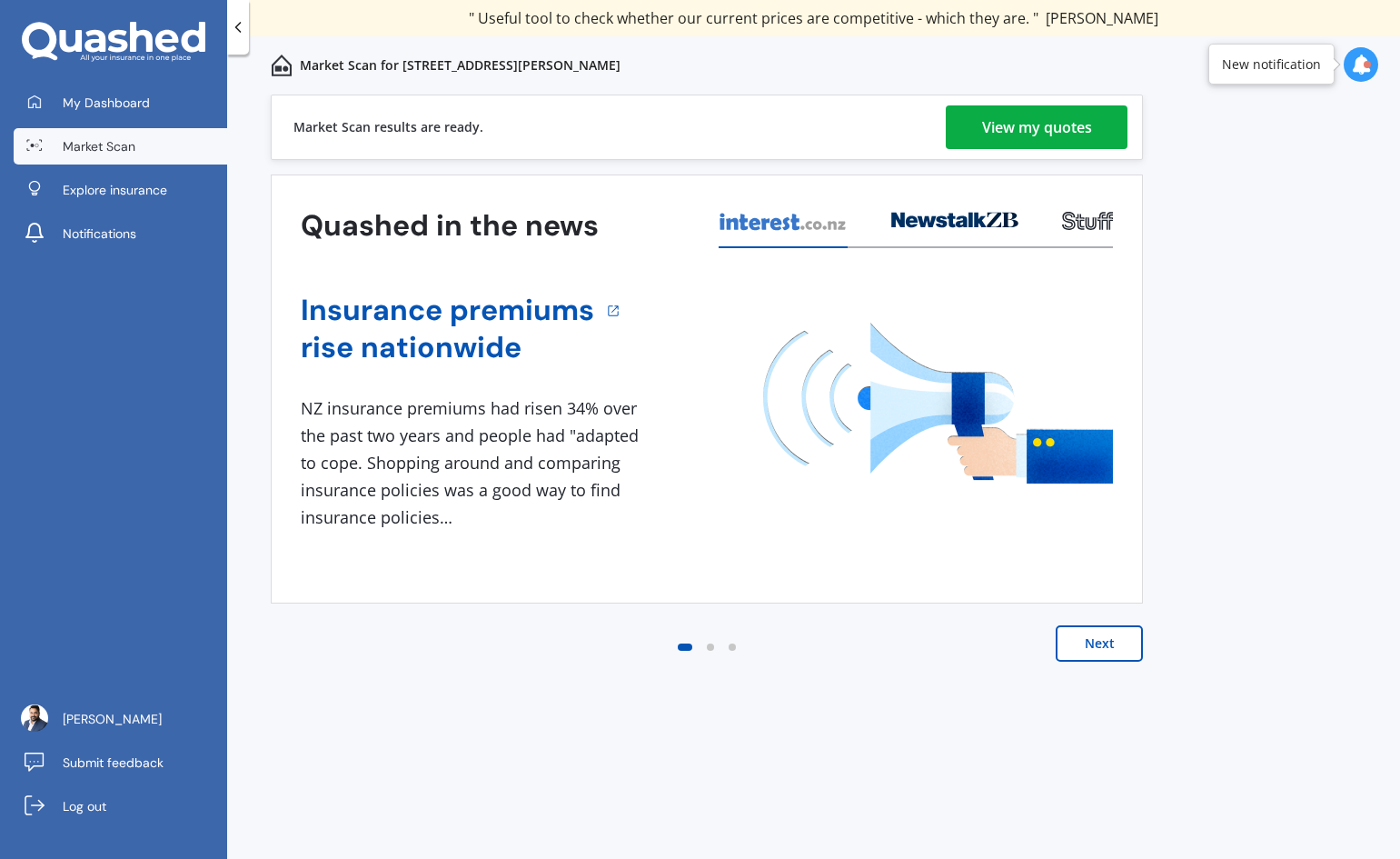
click at [1059, 133] on div "View my quotes" at bounding box center [1037, 127] width 110 height 44
